Goal: Task Accomplishment & Management: Manage account settings

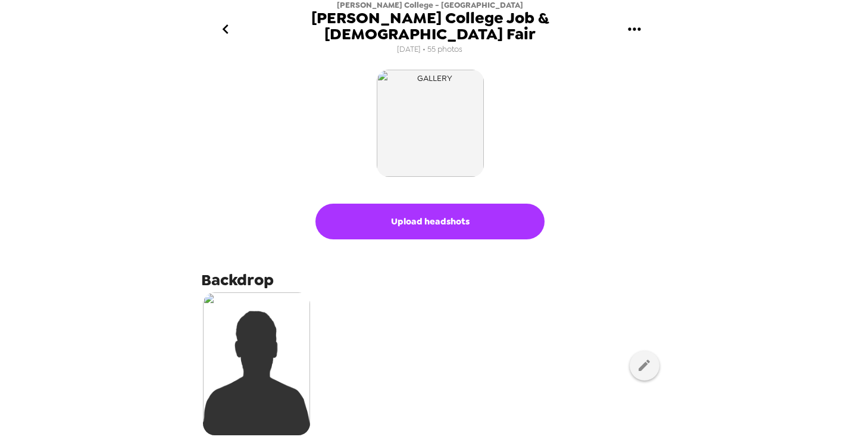
click at [219, 21] on icon "go back" at bounding box center [225, 29] width 19 height 19
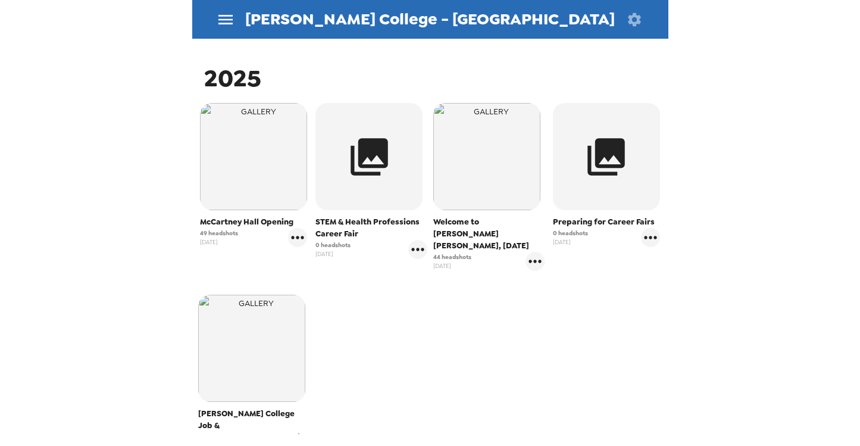
scroll to position [170, 0]
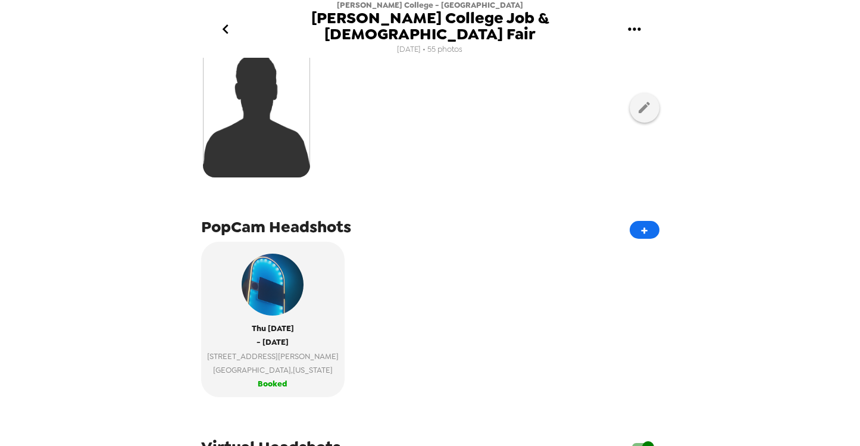
scroll to position [266, 0]
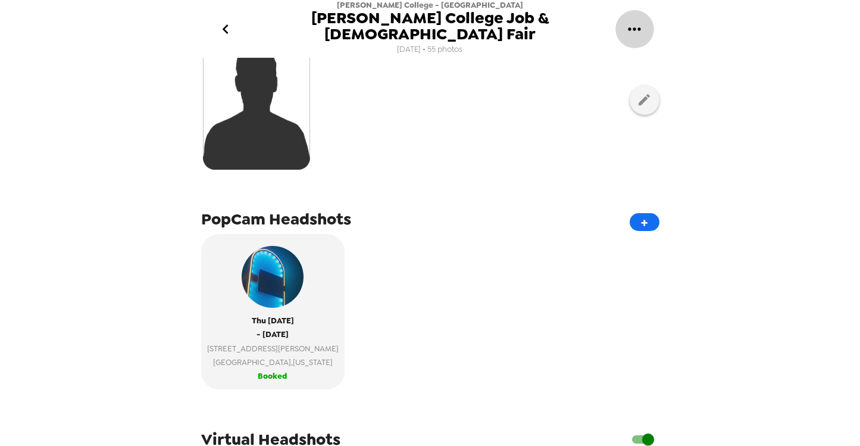
click at [631, 20] on icon "gallery menu" at bounding box center [634, 29] width 19 height 19
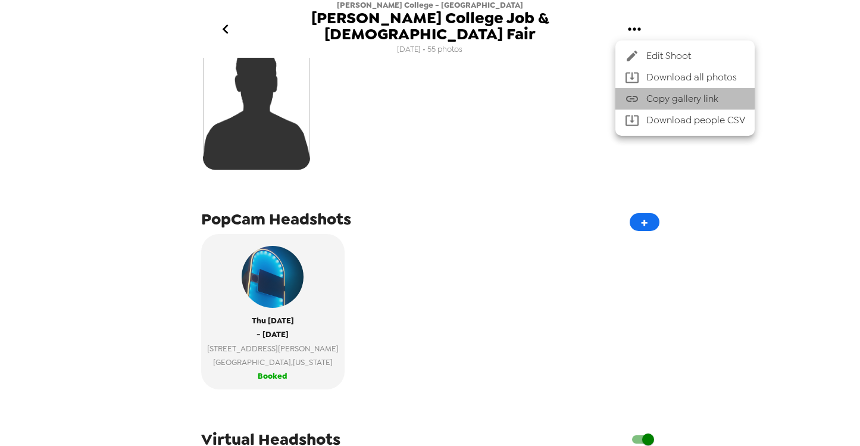
click at [653, 98] on span "Copy gallery link" at bounding box center [696, 99] width 99 height 14
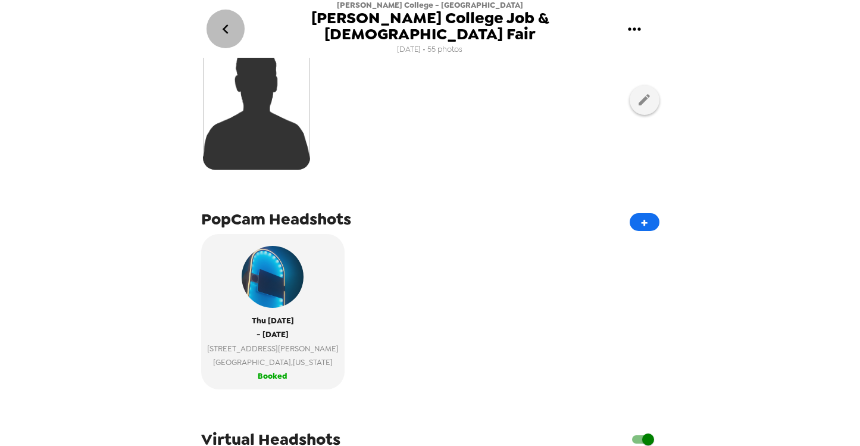
click at [226, 21] on icon "go back" at bounding box center [225, 29] width 19 height 19
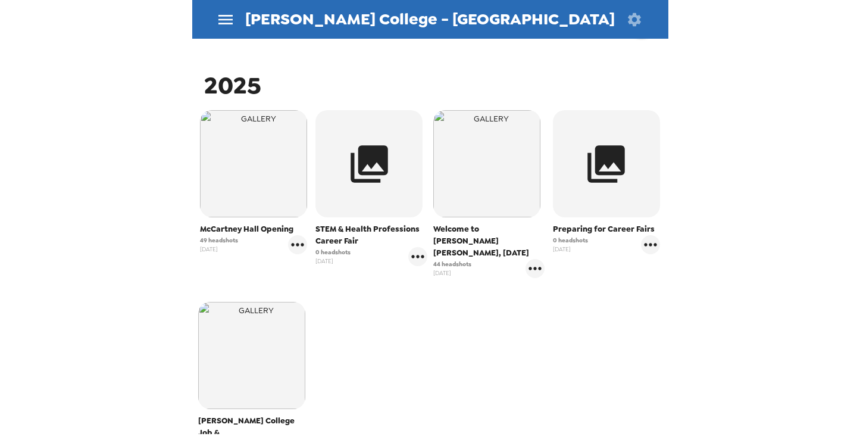
scroll to position [173, 0]
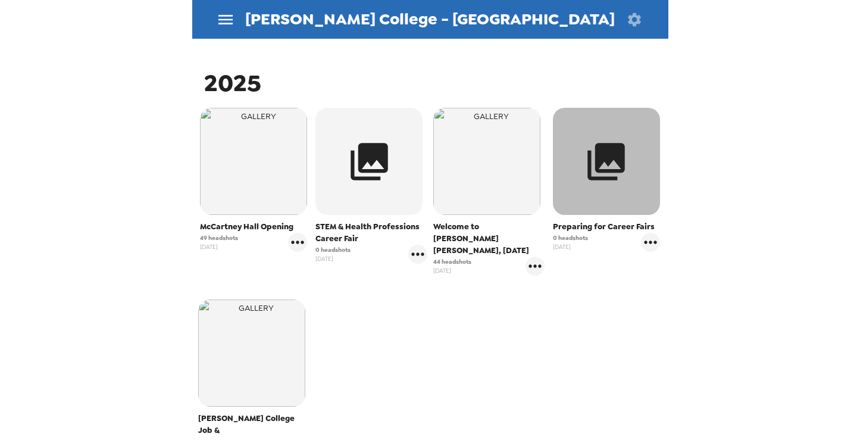
click at [593, 187] on button "button" at bounding box center [606, 161] width 107 height 107
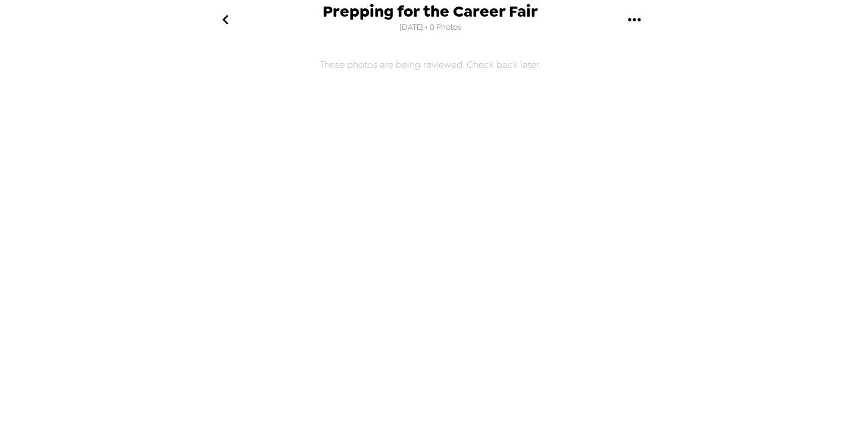
click at [225, 17] on icon "go back" at bounding box center [226, 20] width 6 height 10
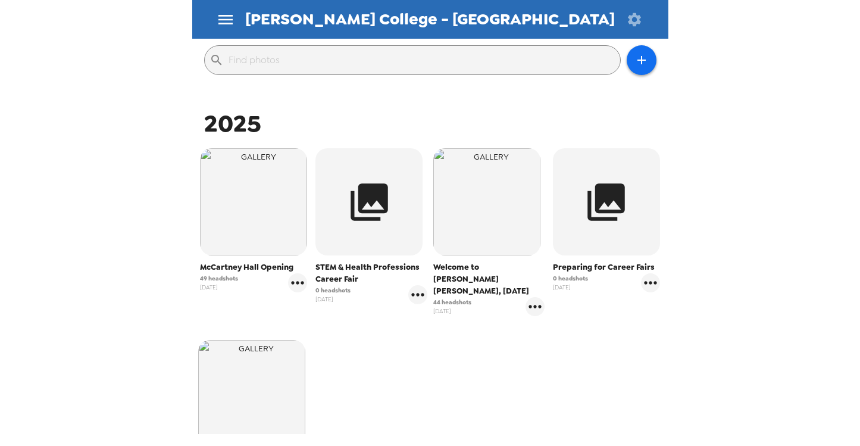
scroll to position [133, 0]
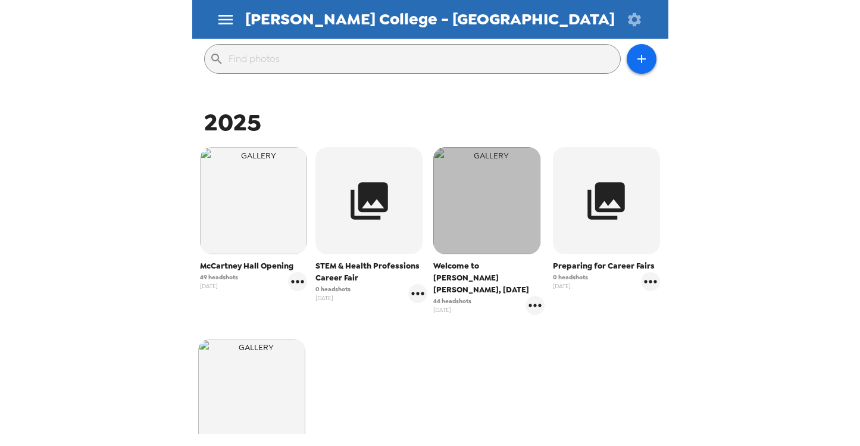
click at [444, 219] on img "button" at bounding box center [486, 200] width 107 height 107
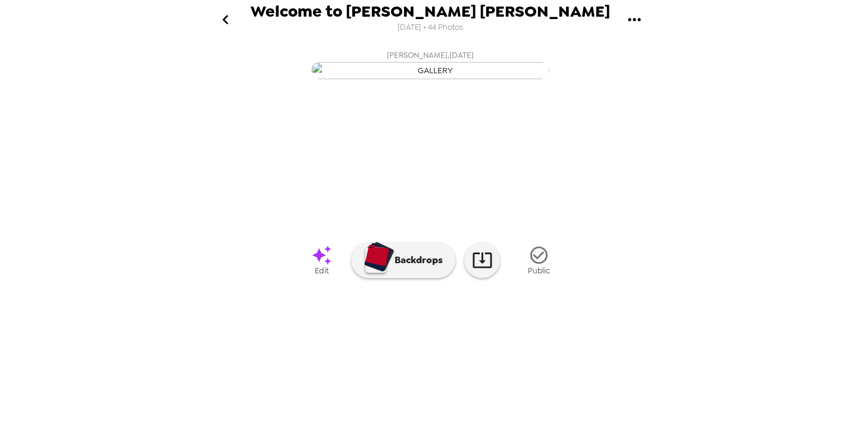
scroll to position [69, 0]
click at [224, 18] on icon "go back" at bounding box center [226, 20] width 6 height 10
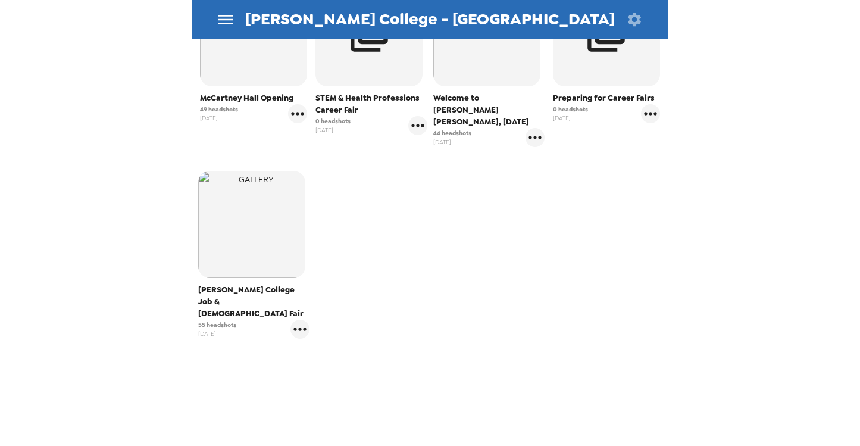
scroll to position [301, 0]
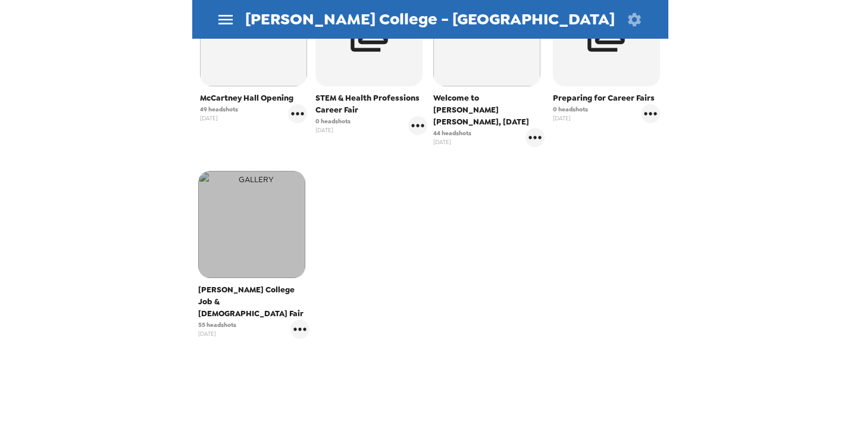
click at [237, 261] on img "button" at bounding box center [251, 224] width 107 height 107
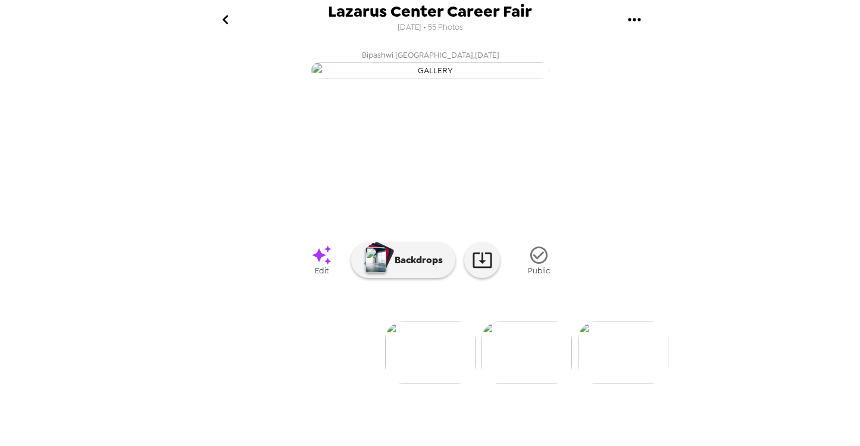
click at [226, 24] on icon "go back" at bounding box center [225, 19] width 19 height 19
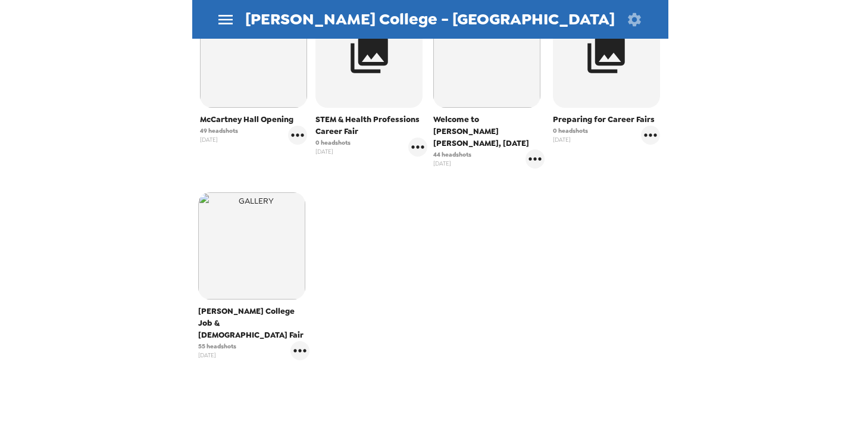
scroll to position [301, 0]
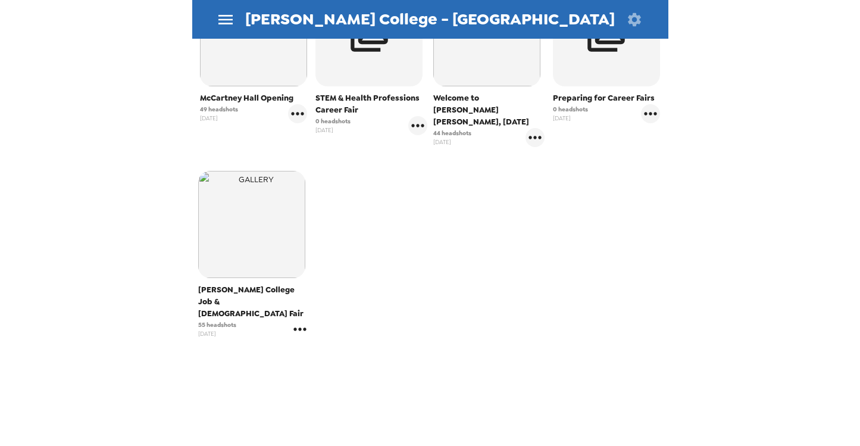
click at [301, 320] on icon "gallery menu" at bounding box center [300, 329] width 19 height 19
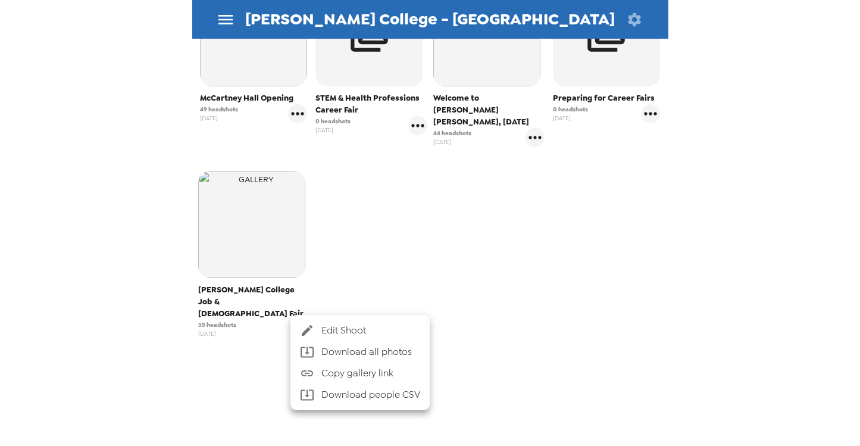
click at [478, 251] on div at bounding box center [430, 223] width 860 height 446
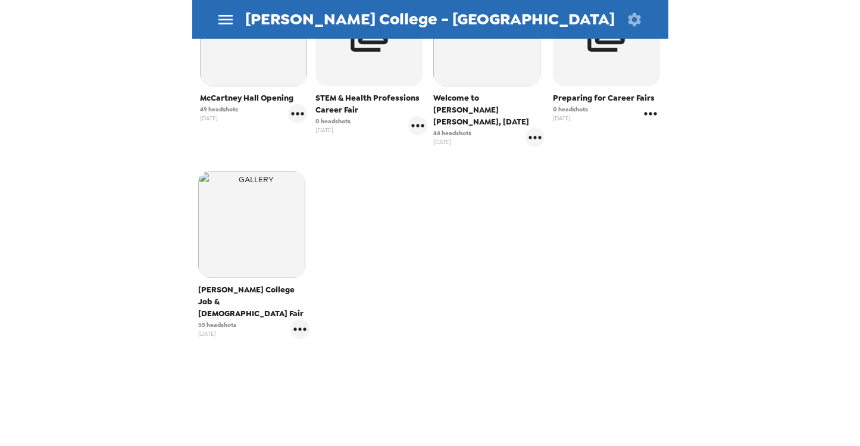
click at [650, 111] on icon "gallery menu" at bounding box center [650, 113] width 19 height 19
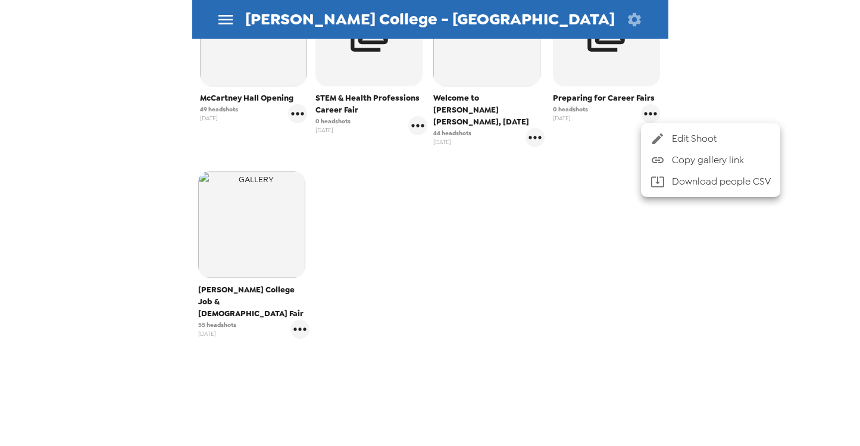
click at [682, 136] on span "Edit Shoot" at bounding box center [721, 139] width 99 height 14
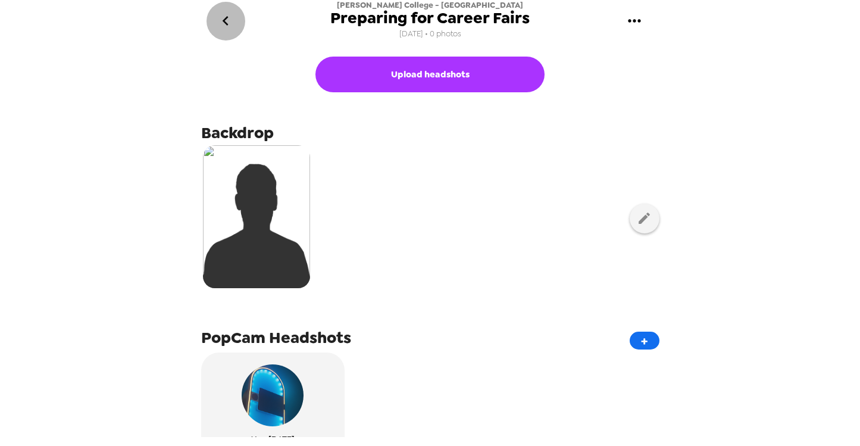
click at [230, 22] on icon "go back" at bounding box center [225, 20] width 19 height 19
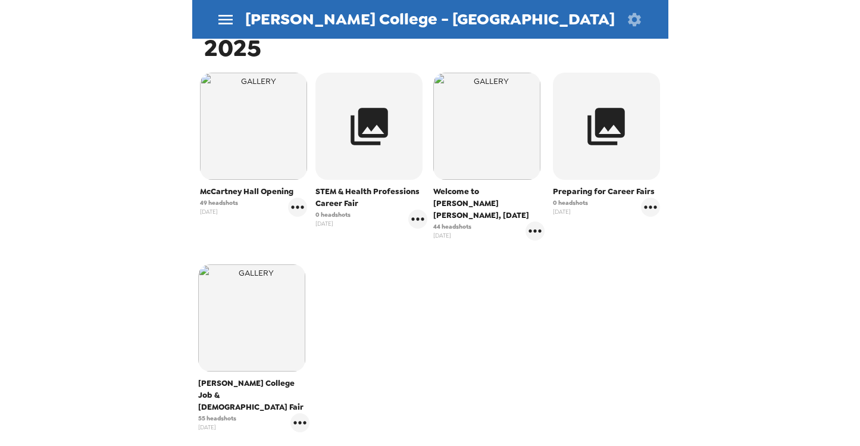
scroll to position [203, 0]
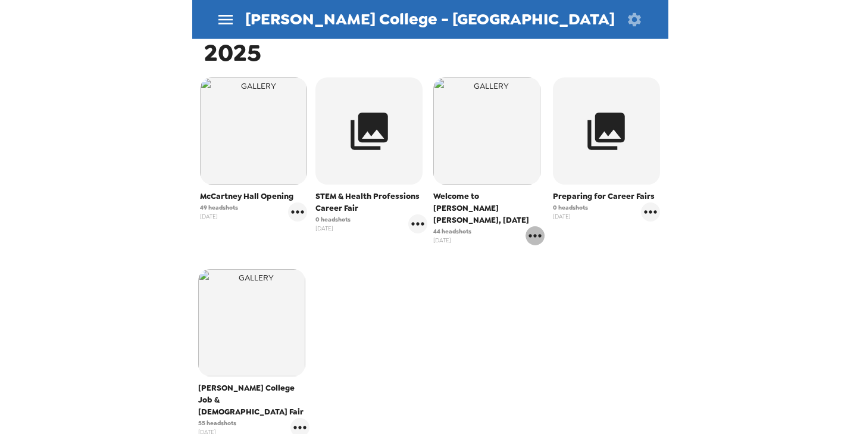
click at [536, 234] on icon "gallery menu" at bounding box center [535, 235] width 13 height 3
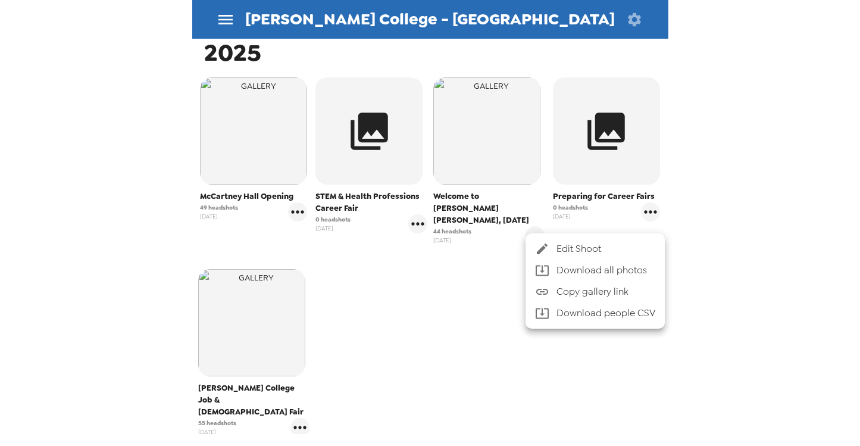
click at [565, 250] on span "Edit Shoot" at bounding box center [606, 249] width 99 height 14
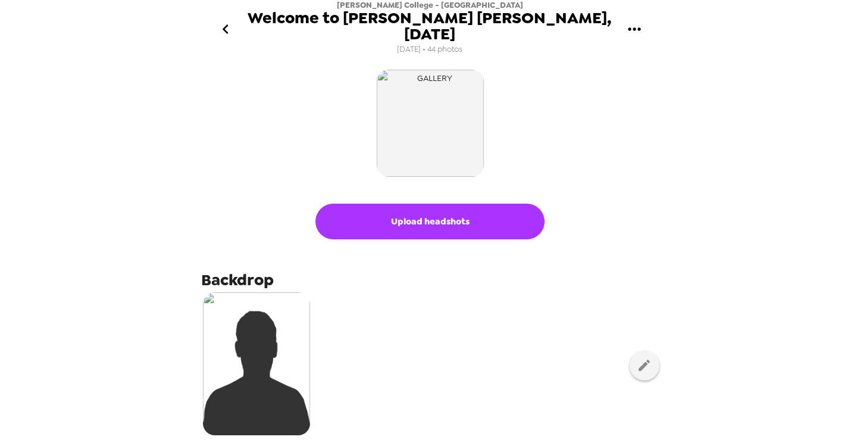
click at [223, 24] on icon "go back" at bounding box center [225, 29] width 6 height 10
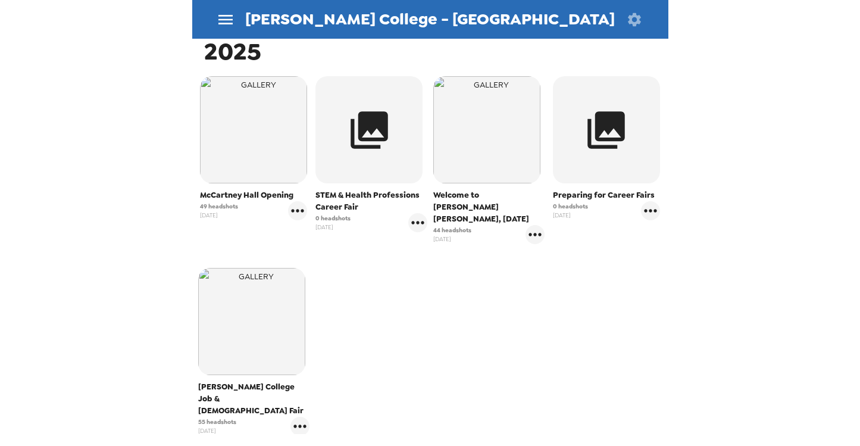
scroll to position [301, 0]
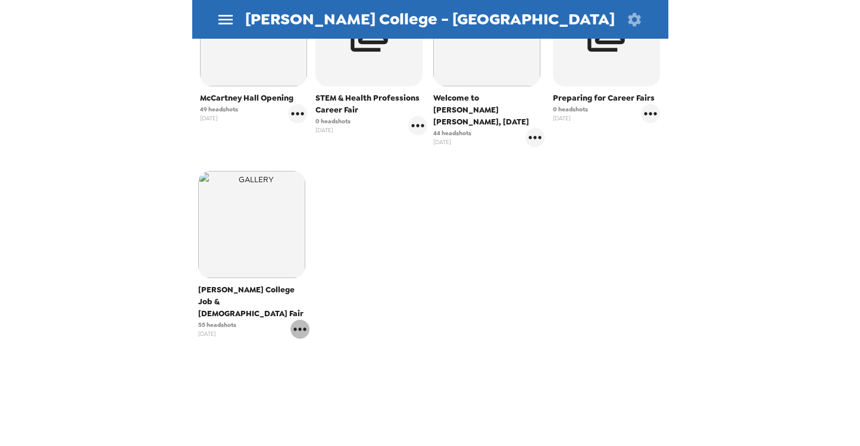
click at [298, 320] on icon "gallery menu" at bounding box center [300, 329] width 19 height 19
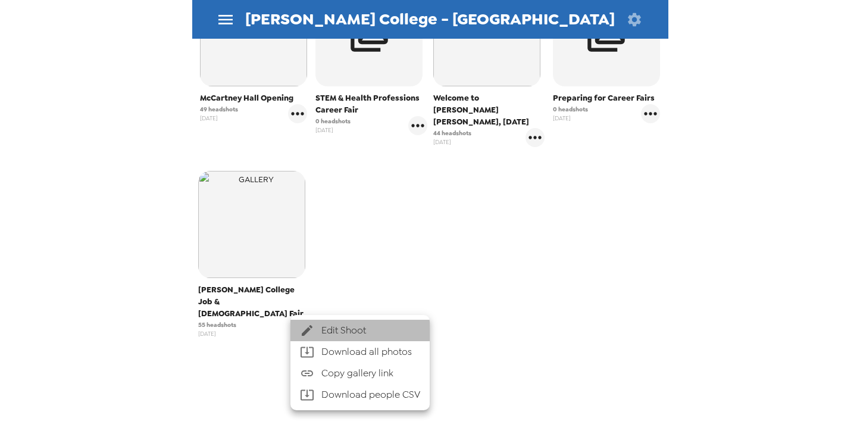
click at [330, 332] on span "Edit Shoot" at bounding box center [371, 330] width 99 height 14
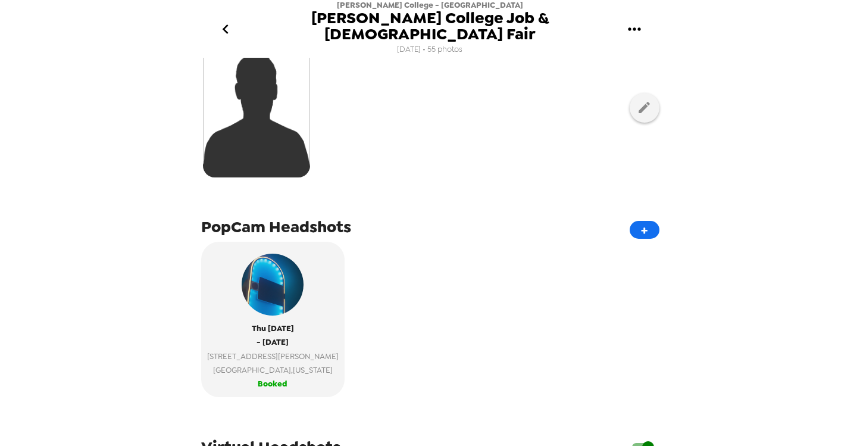
scroll to position [344, 0]
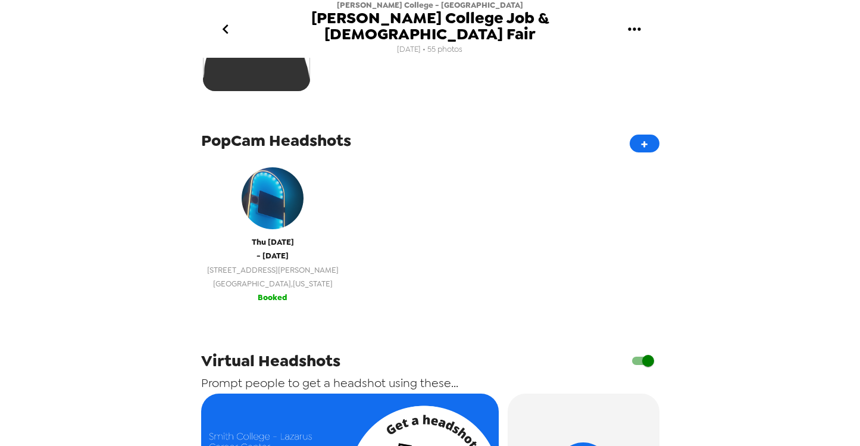
click at [262, 291] on span "Booked" at bounding box center [273, 298] width 30 height 14
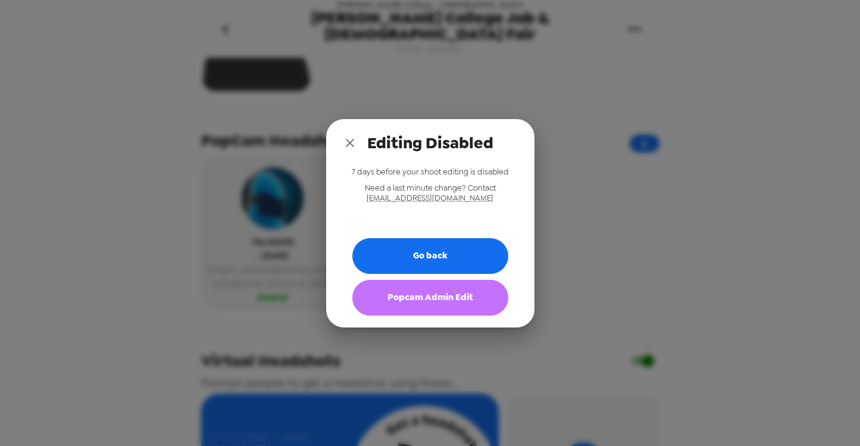
click at [395, 296] on button "Popcam Admin Edit" at bounding box center [430, 298] width 156 height 36
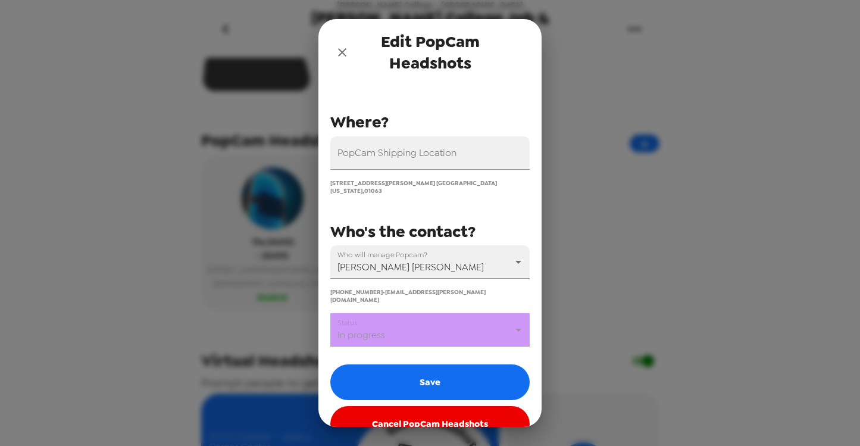
scroll to position [124, 0]
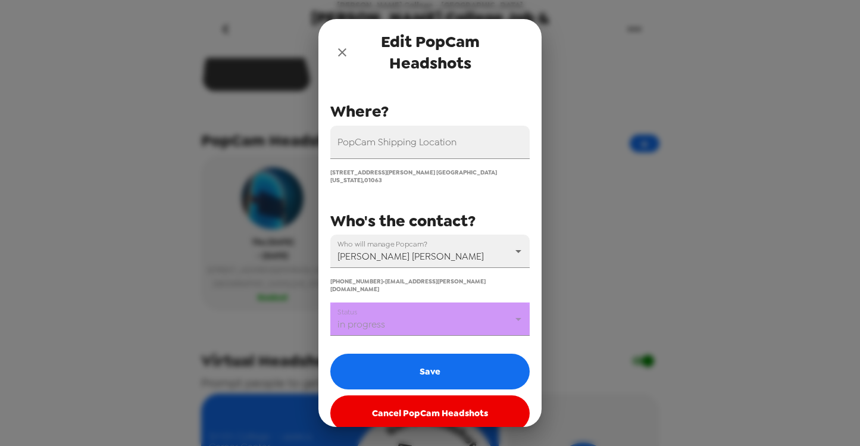
click at [478, 302] on body "Smith College - Lazarus Career Center Smith College Job & Internship Fair 8/6/2…" at bounding box center [430, 223] width 860 height 446
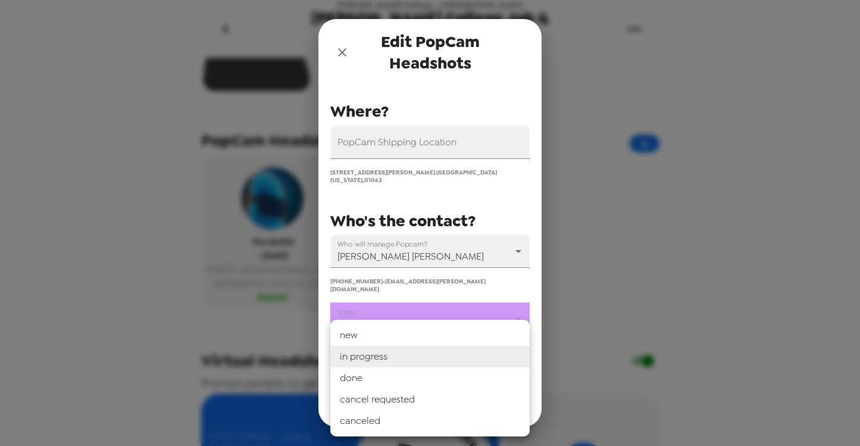
click at [407, 373] on li "done" at bounding box center [429, 377] width 199 height 21
type input "done"
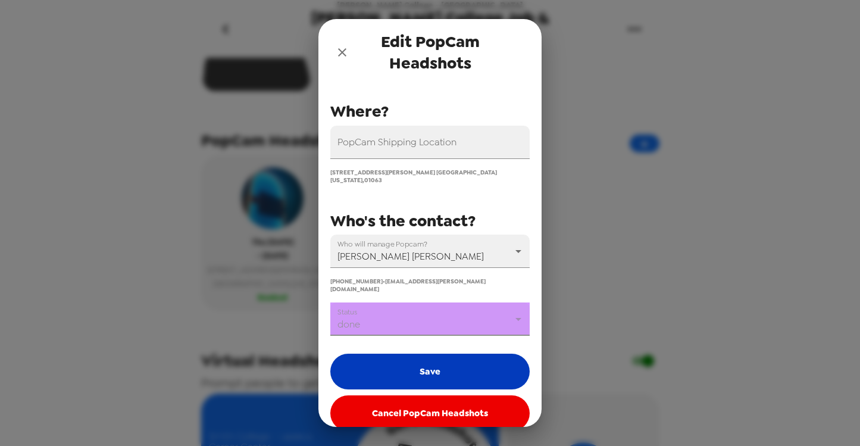
click at [419, 354] on button "Save" at bounding box center [429, 372] width 199 height 36
